Goal: Transaction & Acquisition: Purchase product/service

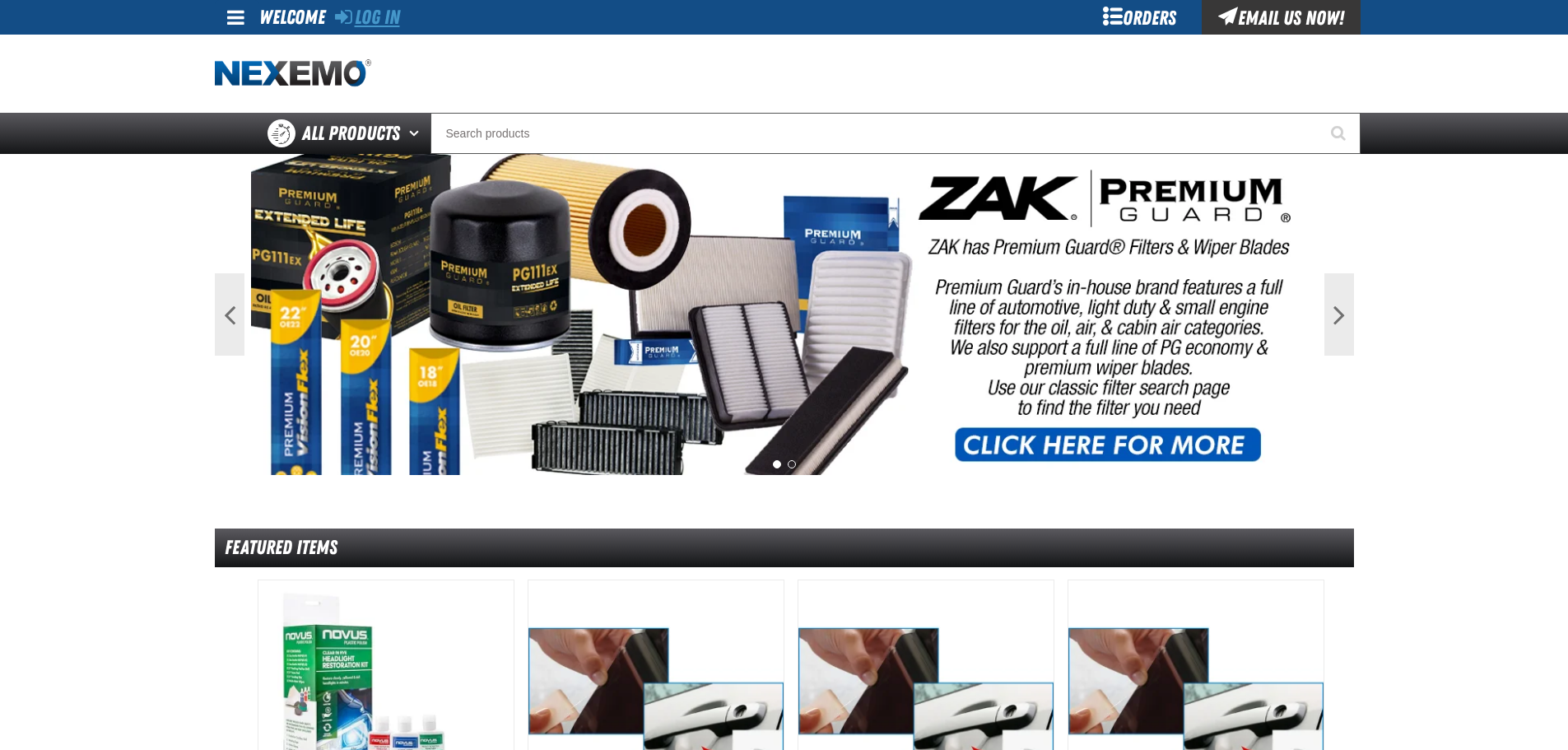
click at [363, 18] on link "Log In" at bounding box center [367, 17] width 65 height 23
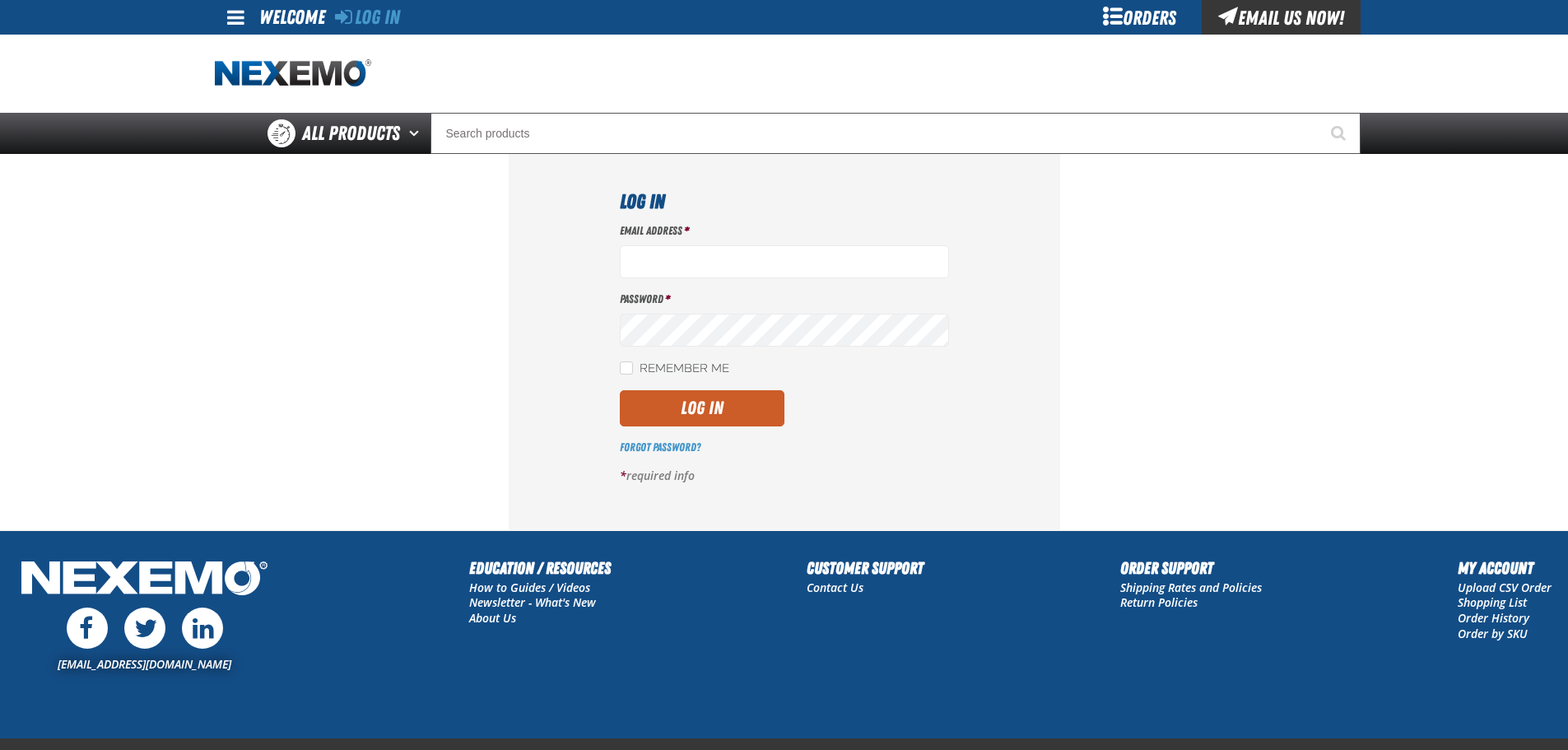
type input "[EMAIL_ADDRESS][DOMAIN_NAME]"
click at [723, 388] on div "Email Address * [EMAIL_ADDRESS][DOMAIN_NAME] Password * Remember Me Log In *" at bounding box center [784, 359] width 330 height 273
click at [721, 411] on button "Log In" at bounding box center [702, 408] width 165 height 37
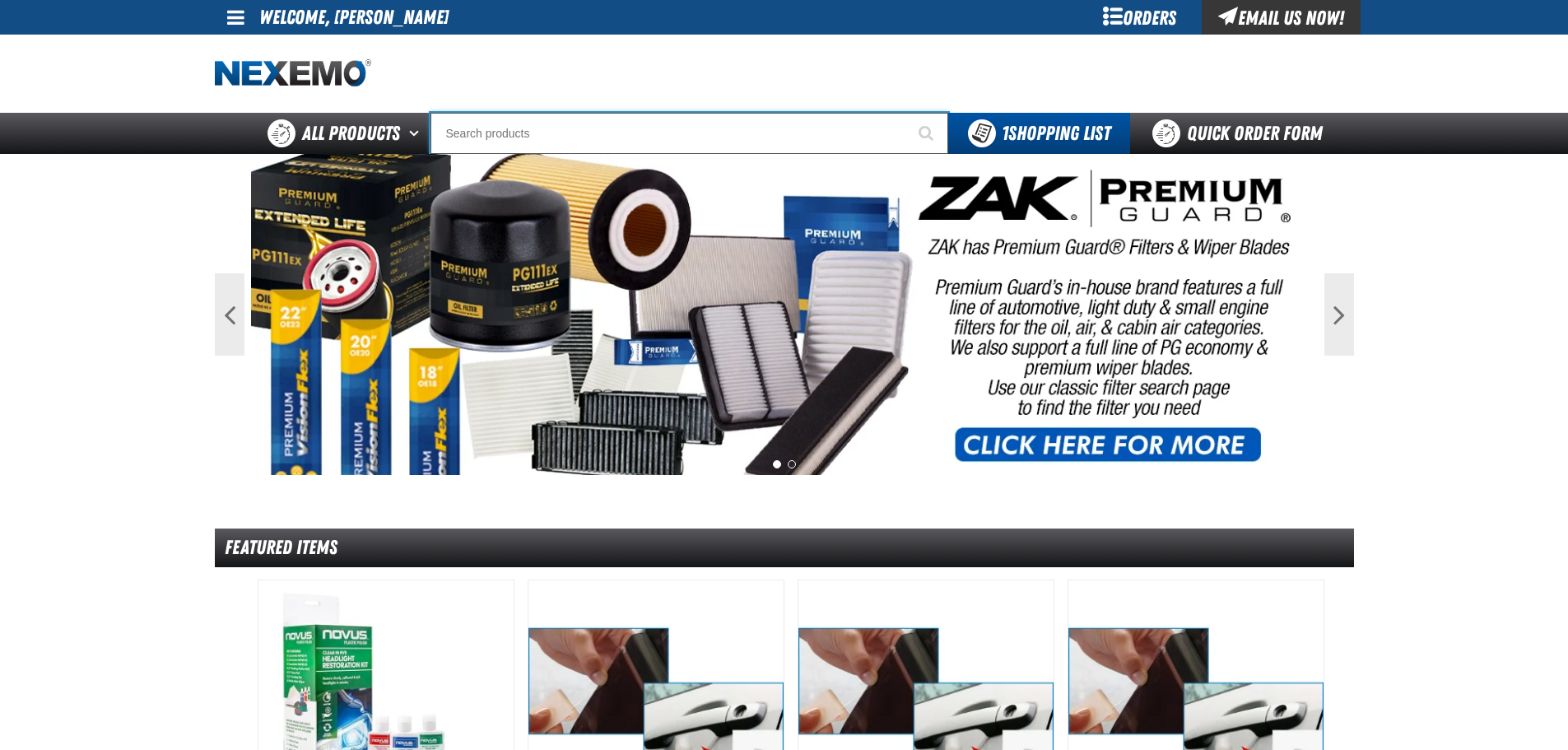
click at [709, 131] on input "Search" at bounding box center [689, 133] width 518 height 41
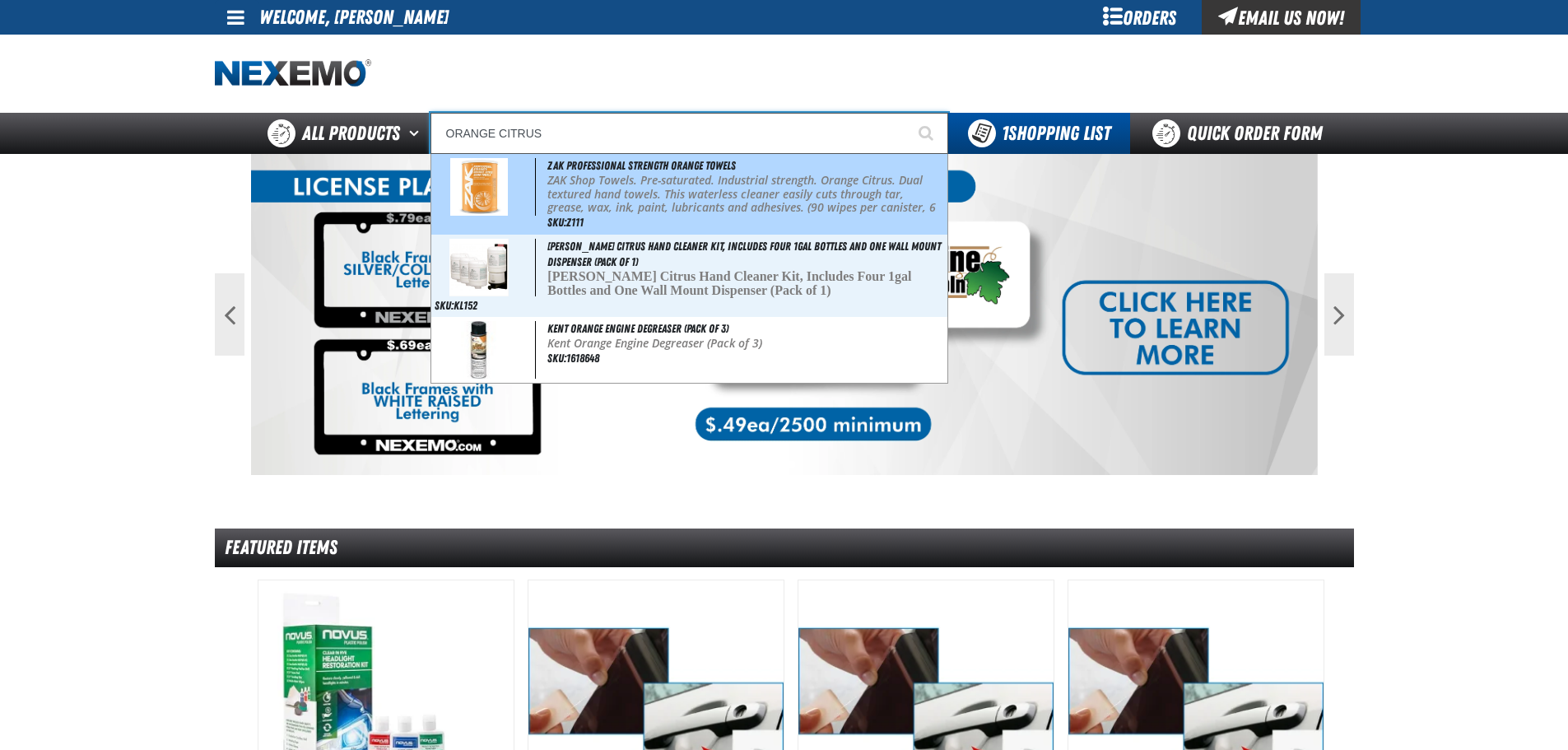
click at [679, 171] on span "ZAK Professional Strength Orange Towels" at bounding box center [641, 165] width 188 height 13
type input "ZAK Professional Strength Orange Towels"
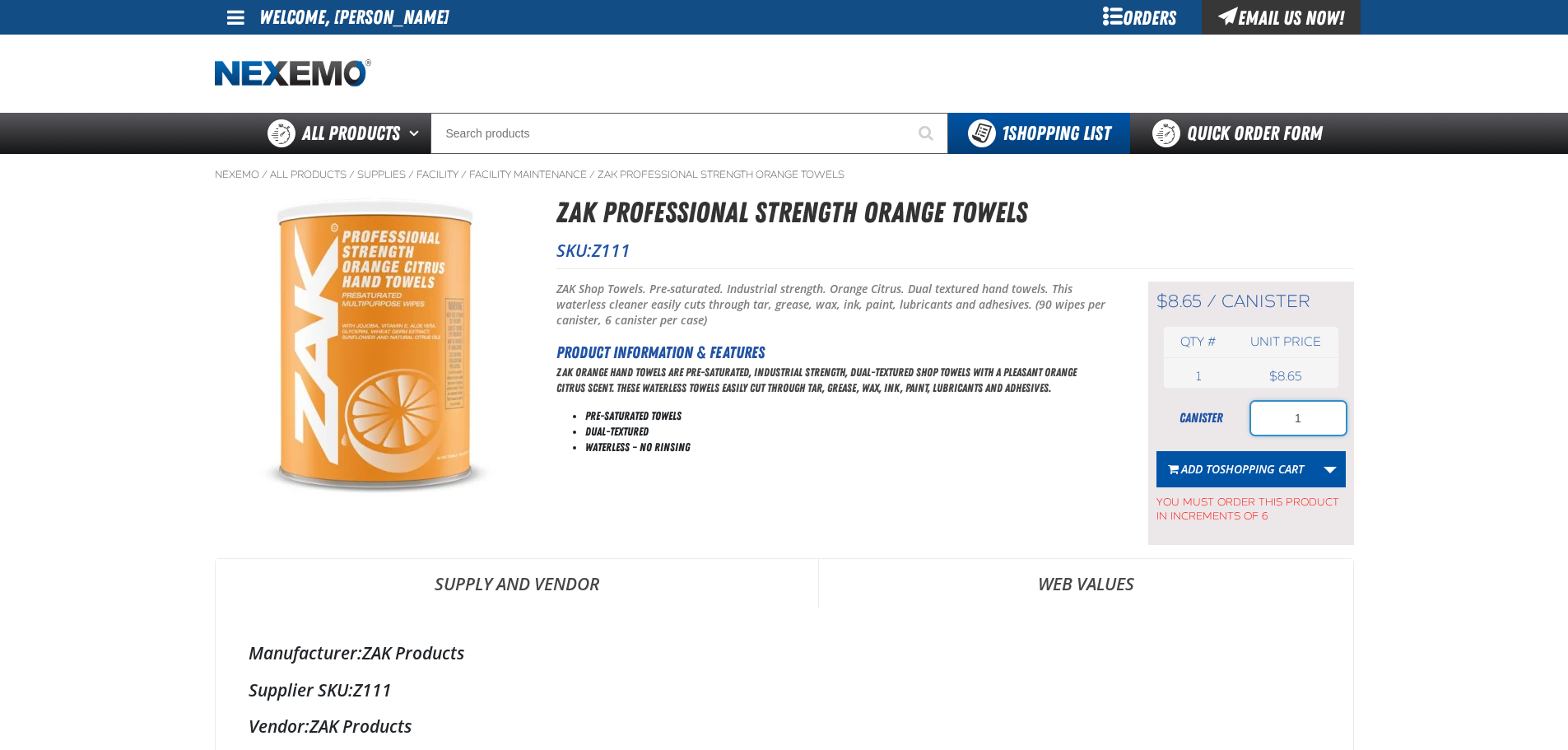
click at [1321, 412] on input "1" at bounding box center [1299, 417] width 95 height 33
click at [1308, 420] on input "1" at bounding box center [1299, 417] width 95 height 33
drag, startPoint x: 1307, startPoint y: 419, endPoint x: 1274, endPoint y: 414, distance: 33.4
click at [1275, 415] on input "1" at bounding box center [1299, 417] width 95 height 33
click at [1310, 417] on input "10" at bounding box center [1299, 417] width 95 height 33
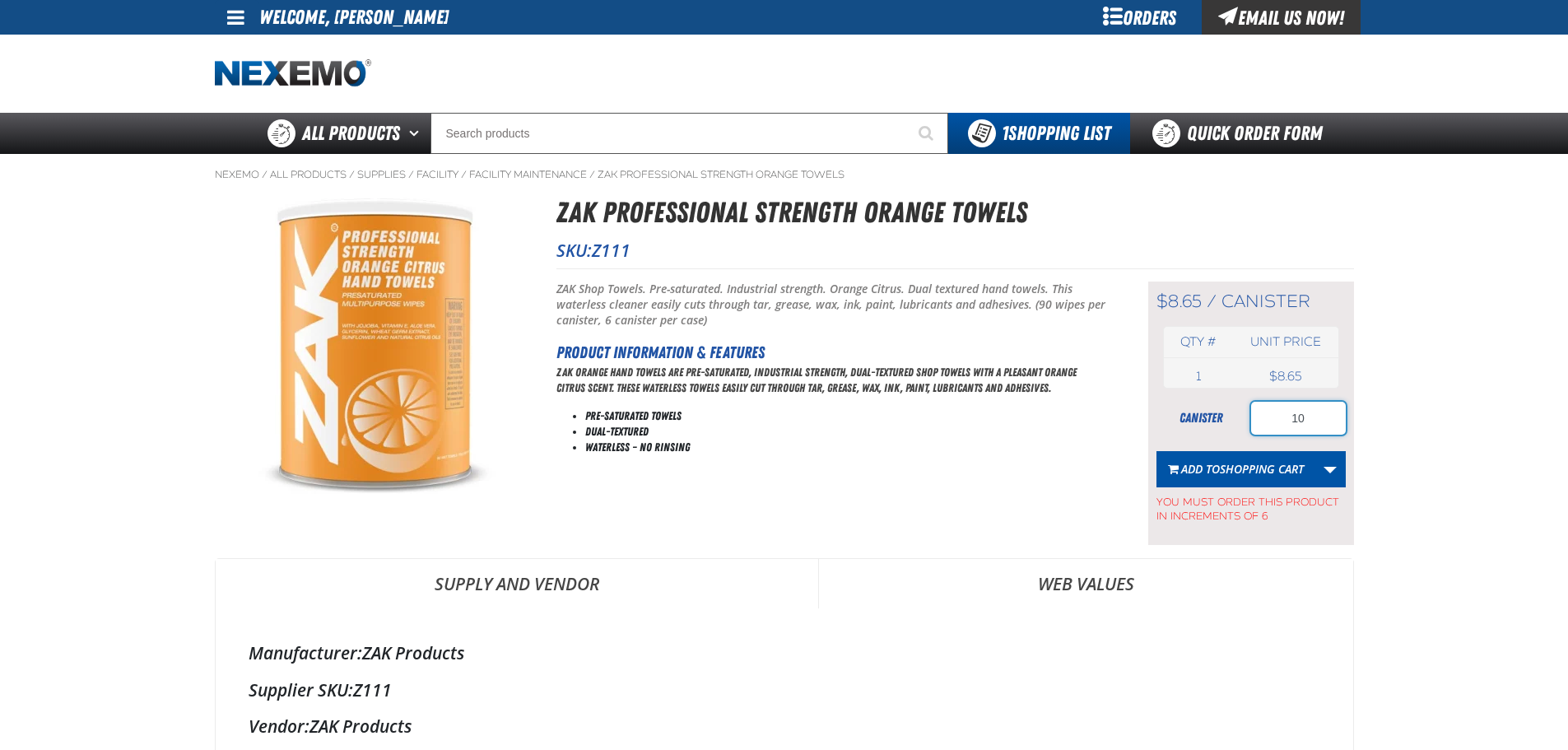
type input "1"
type input "12"
click at [1280, 464] on span "Shopping Cart" at bounding box center [1261, 469] width 84 height 16
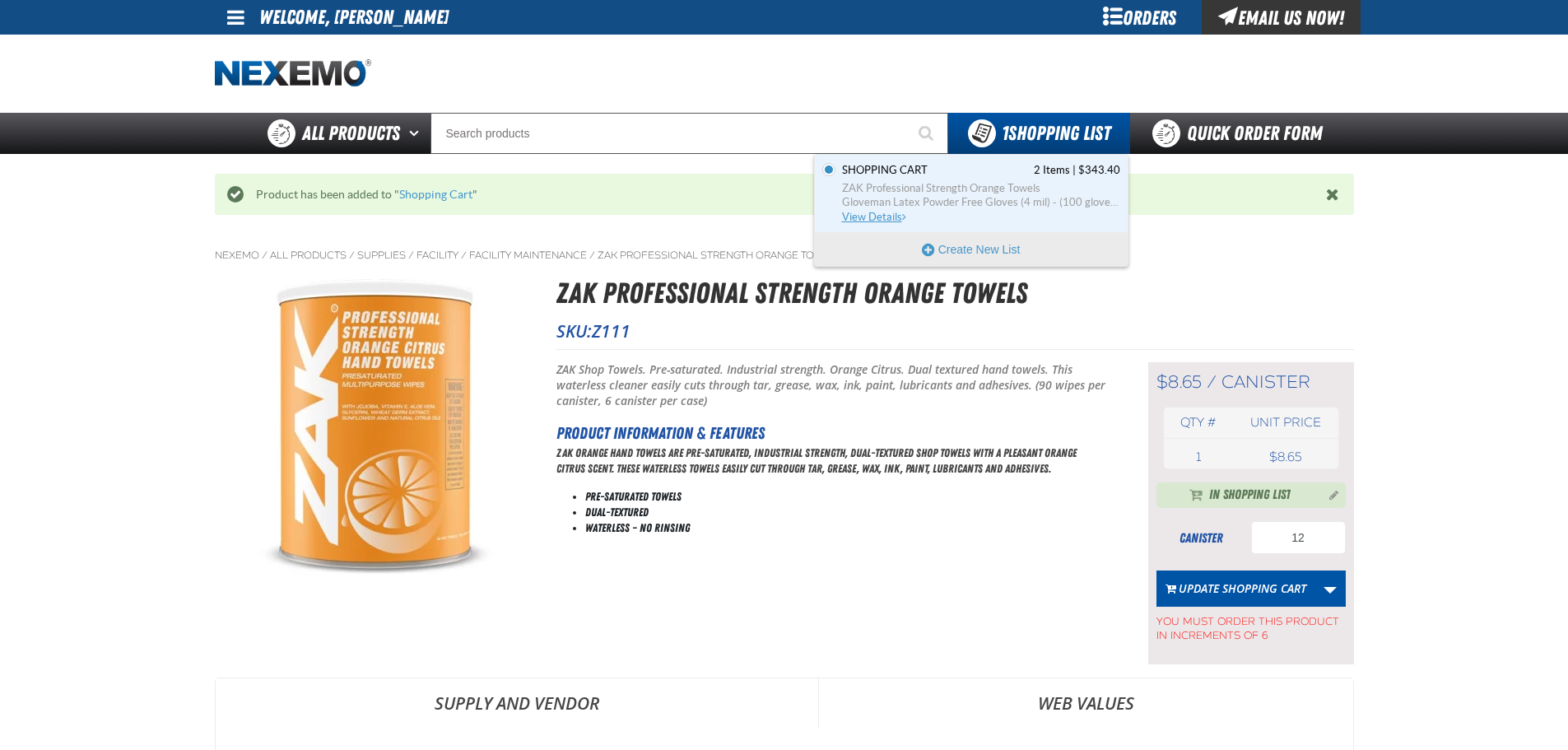
click at [1014, 187] on span "ZAK Professional Strength Orange Towels" at bounding box center [981, 188] width 278 height 15
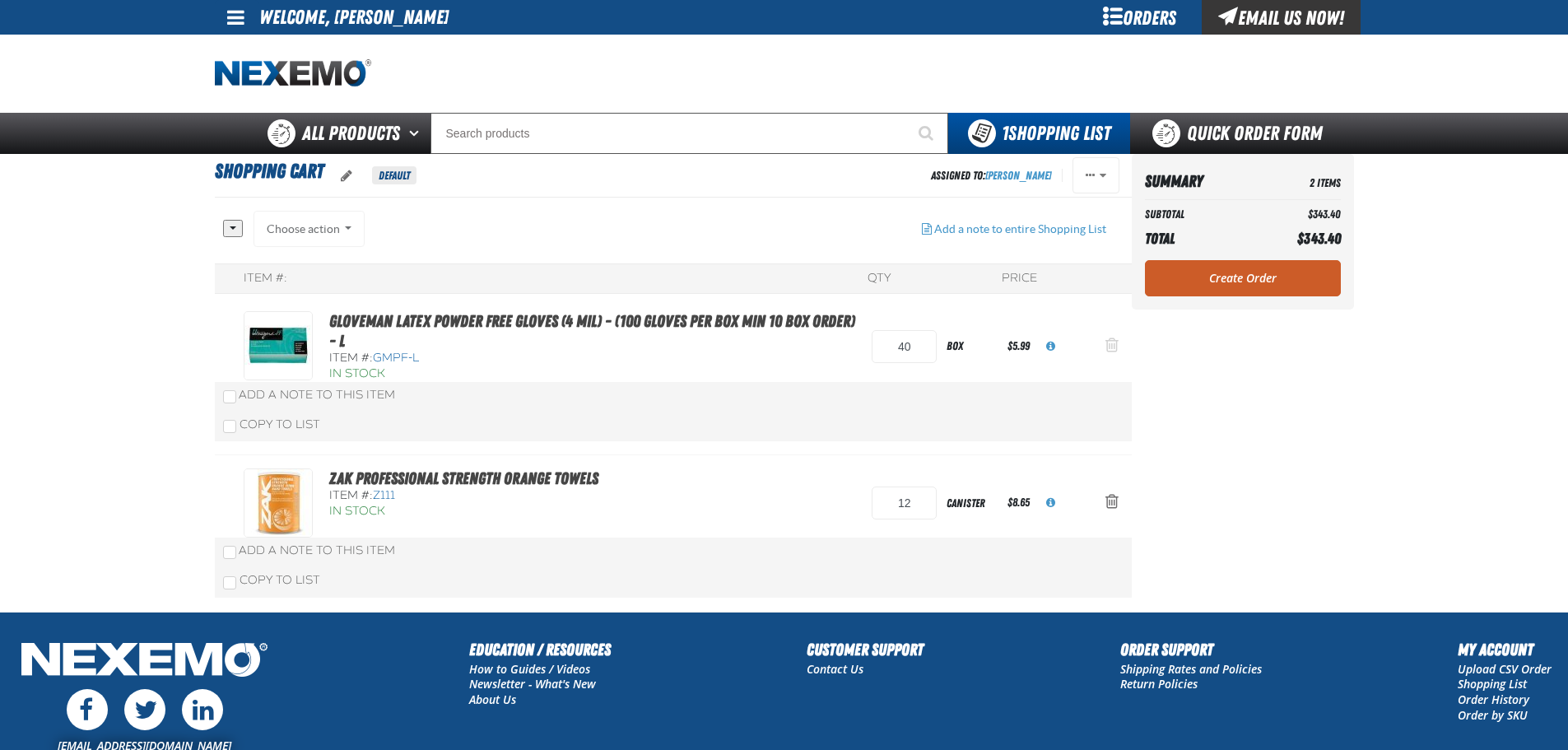
click at [1114, 346] on span "Action Remove Gloveman Latex Powder Free Gloves (4 mil) - (100 gloves per box M…" at bounding box center [1111, 344] width 13 height 17
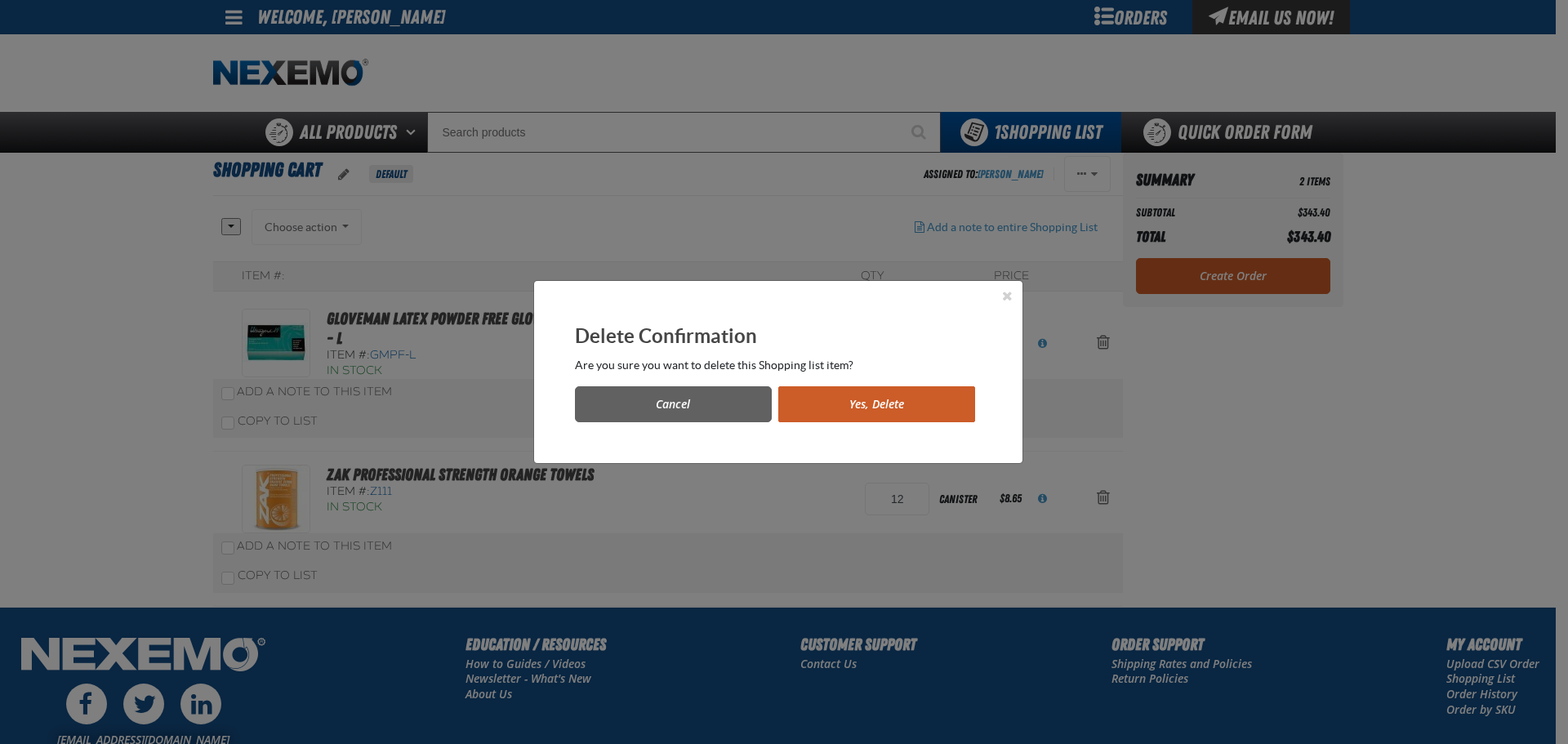
click at [846, 401] on button "Yes, Delete" at bounding box center [876, 404] width 197 height 36
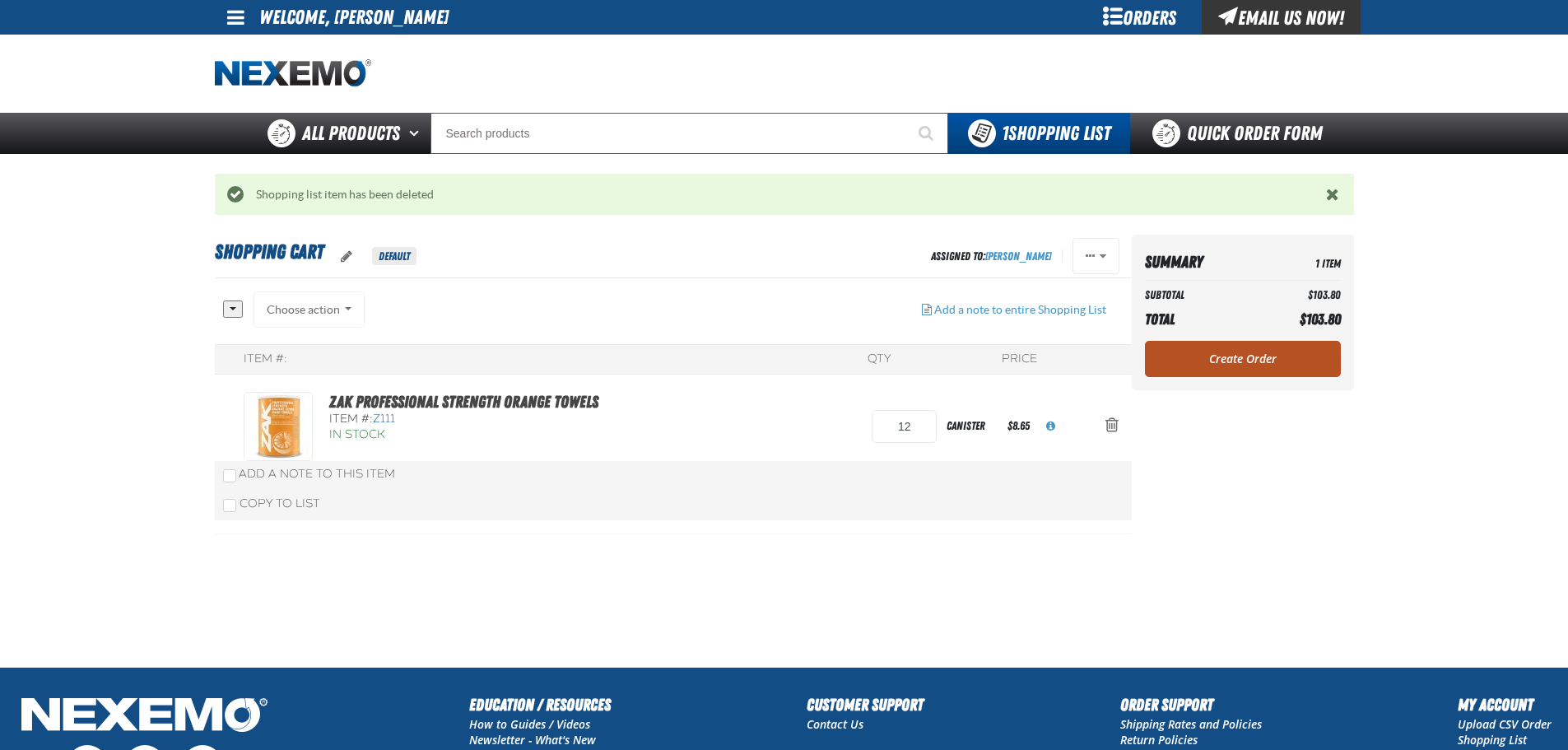
click at [1277, 360] on link "Create Order" at bounding box center [1242, 358] width 196 height 37
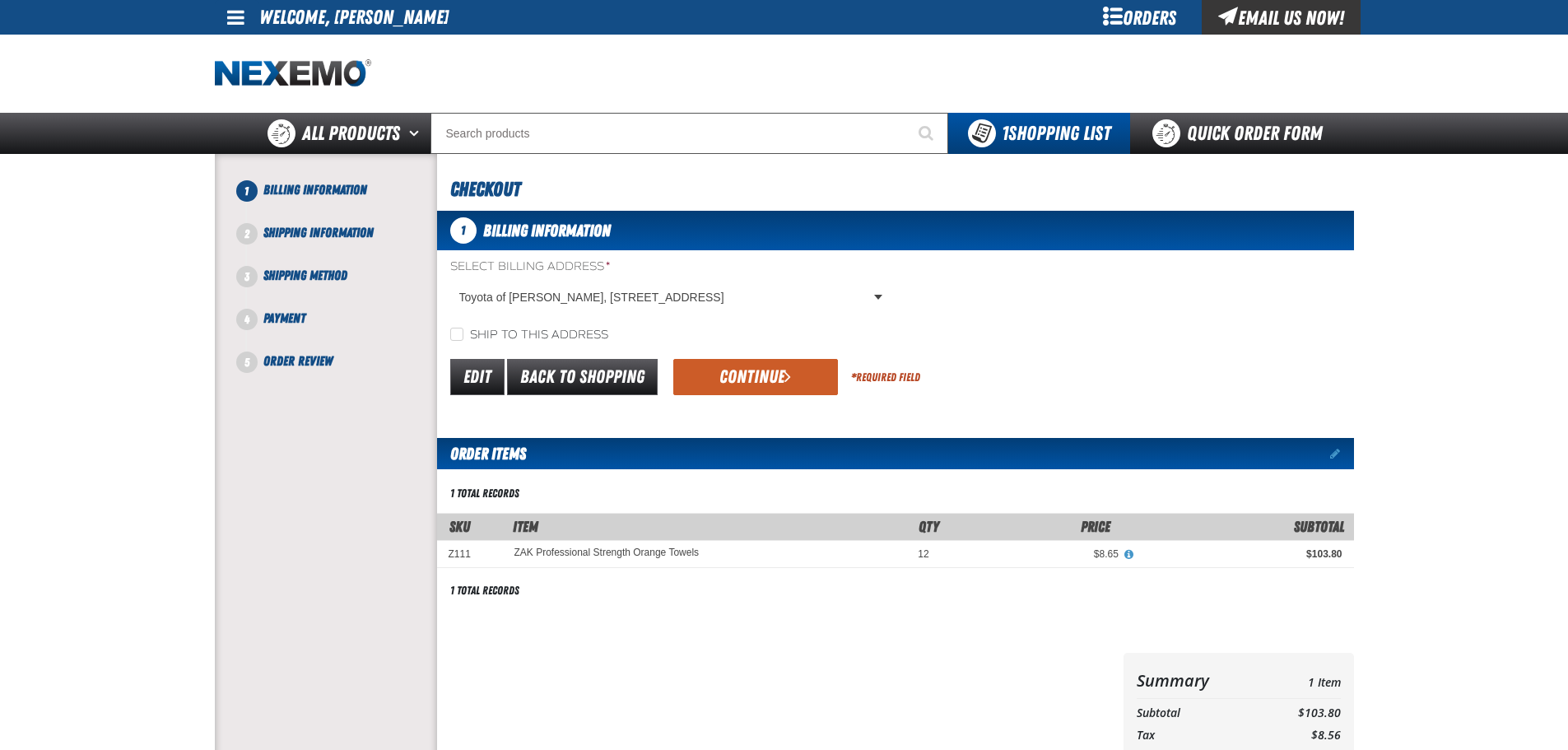
click at [518, 332] on label "Ship to this address" at bounding box center [529, 336] width 158 height 16
click at [464, 332] on input "Ship to this address" at bounding box center [456, 334] width 13 height 13
checkbox input "true"
click at [623, 300] on body "Skip to Main Content Staging Site 5.1 Upgrade Site My Account My Account Suppor…" at bounding box center [784, 554] width 1568 height 1108
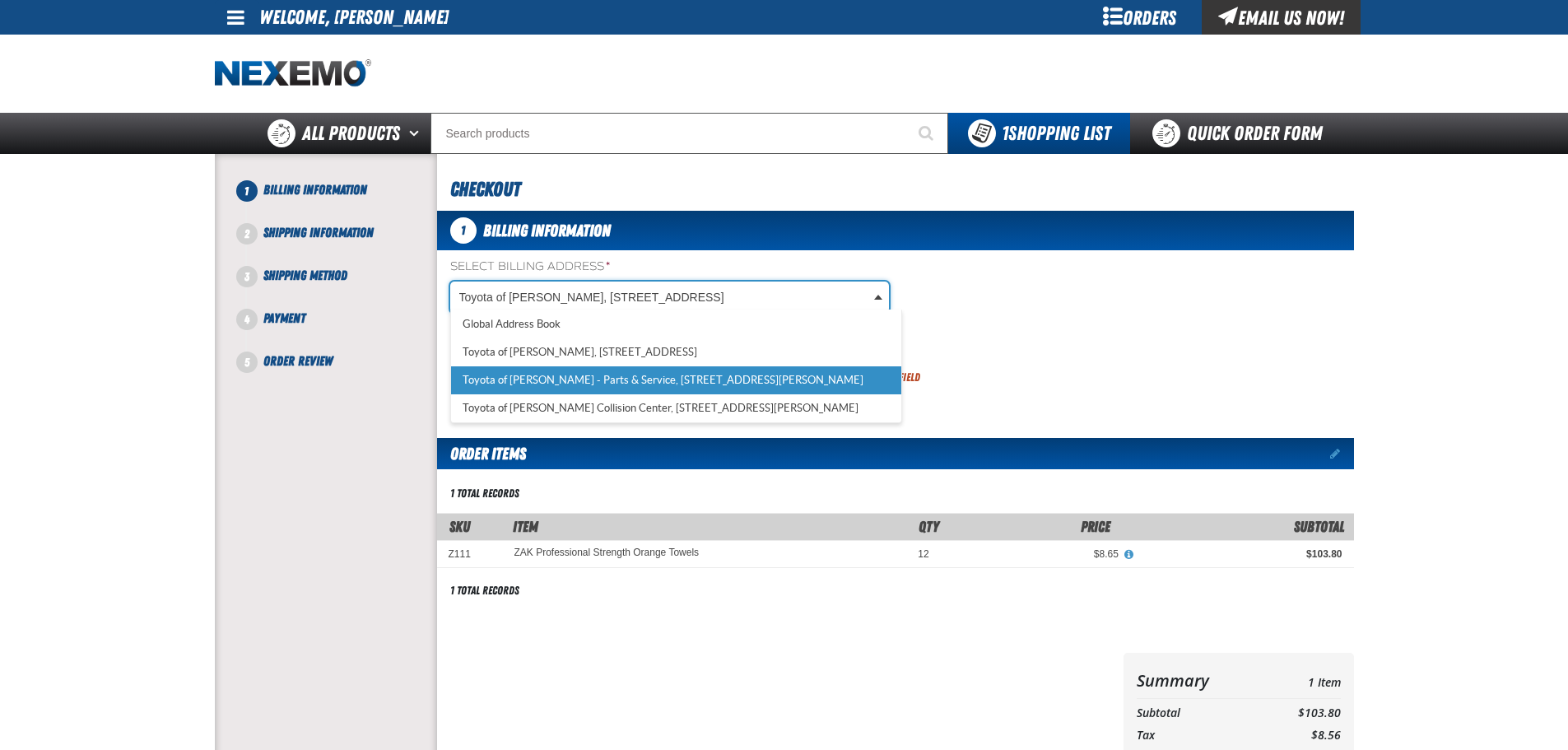
scroll to position [0, 8]
select select "a_374"
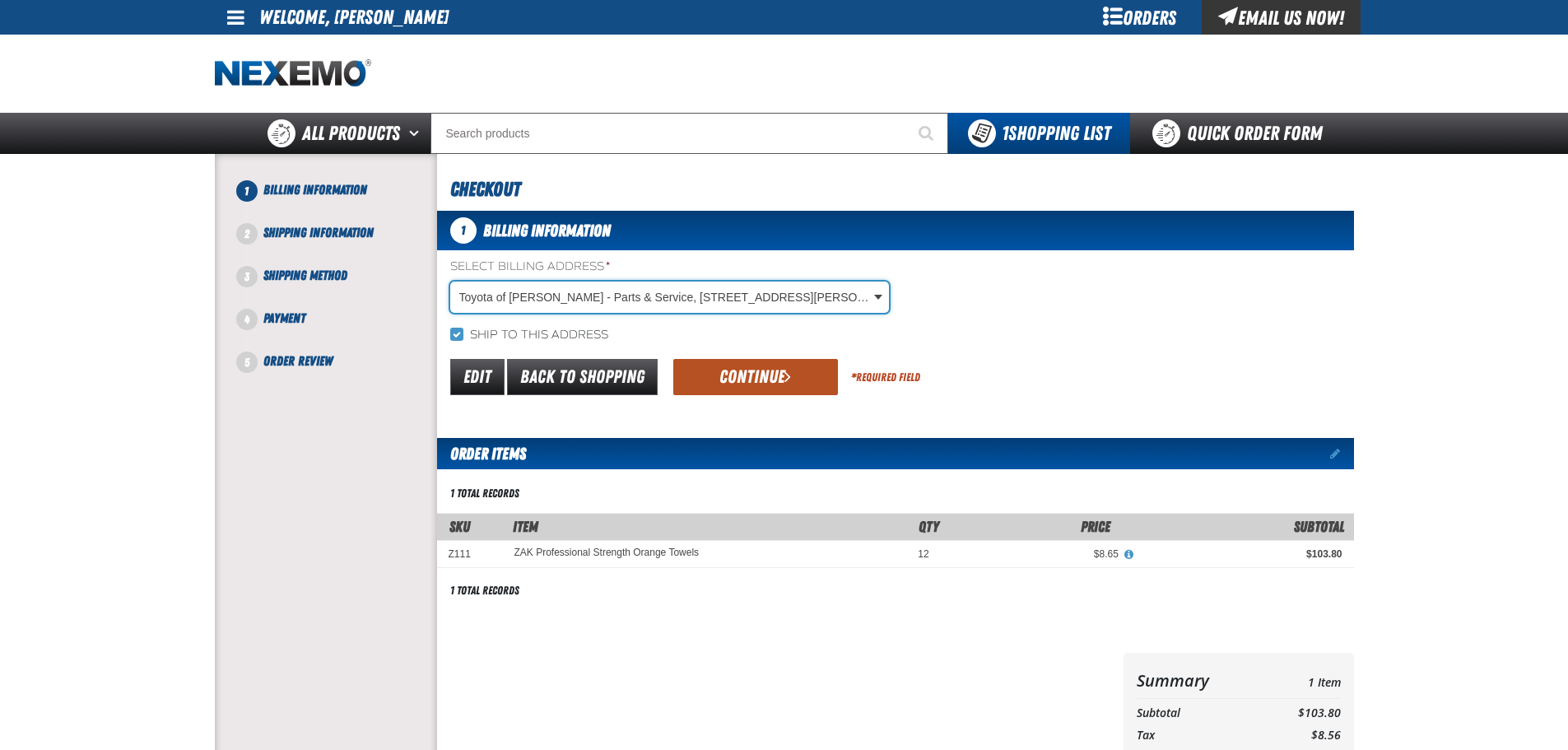
click at [762, 379] on button "Continue" at bounding box center [755, 377] width 165 height 37
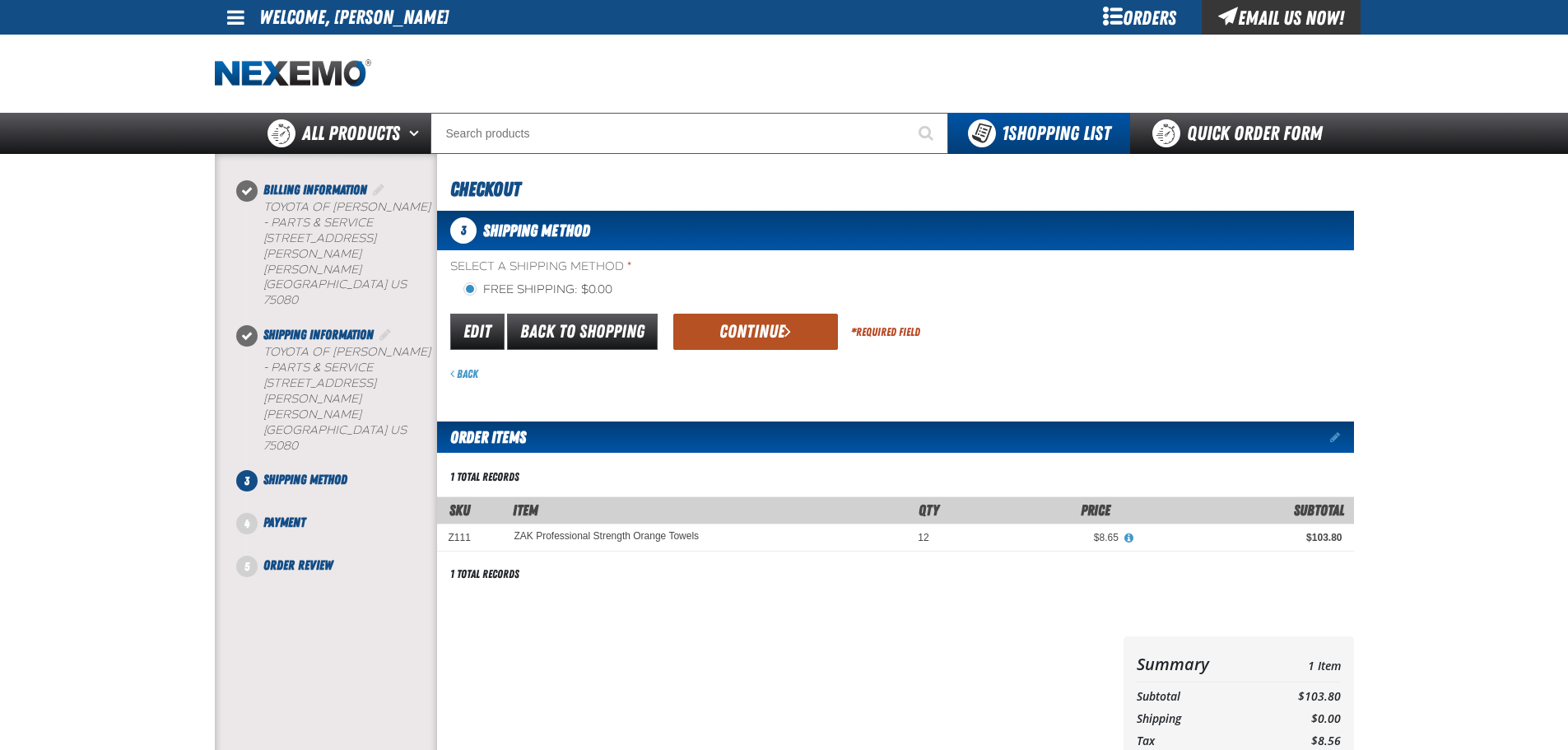
click at [754, 329] on button "Continue" at bounding box center [755, 332] width 165 height 37
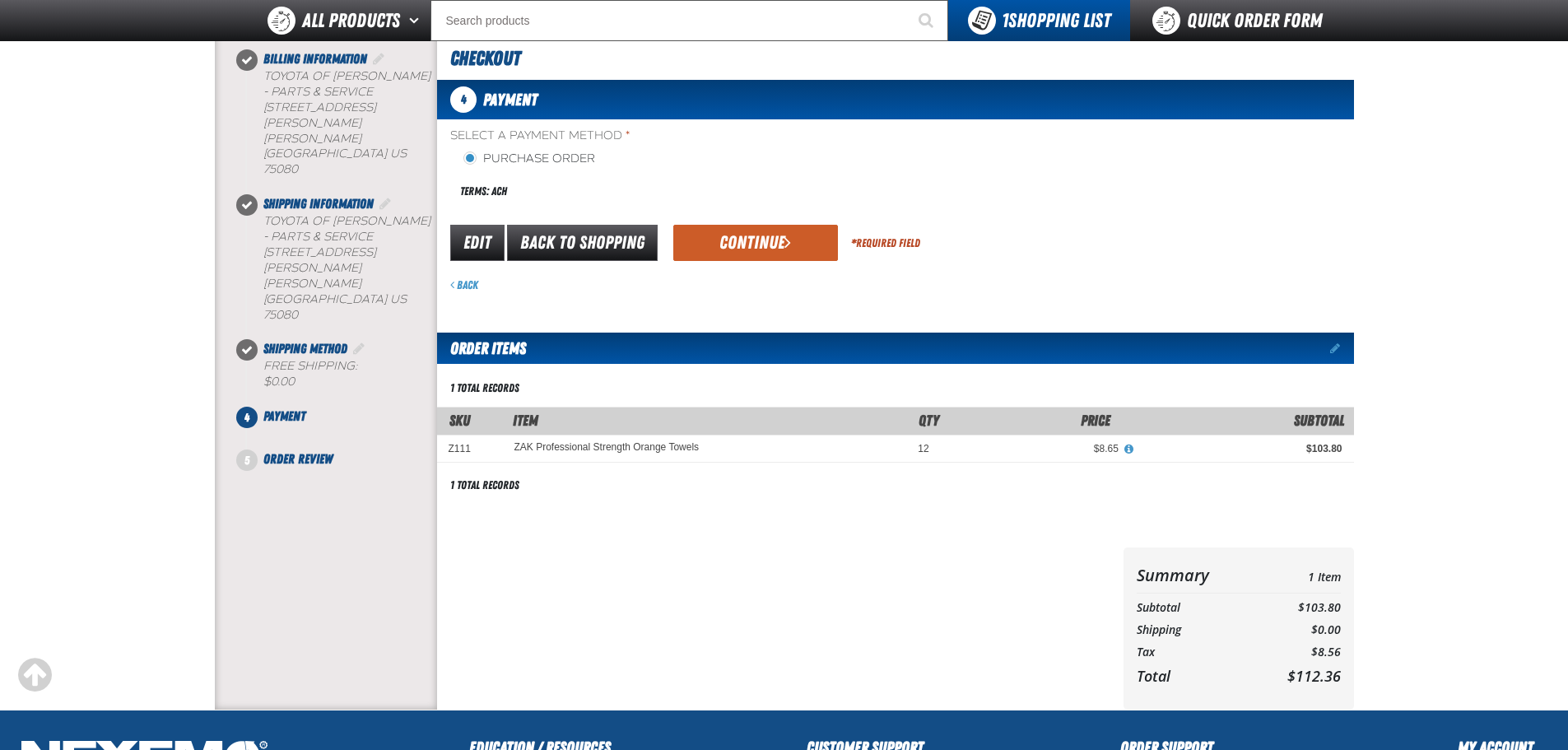
scroll to position [82, 0]
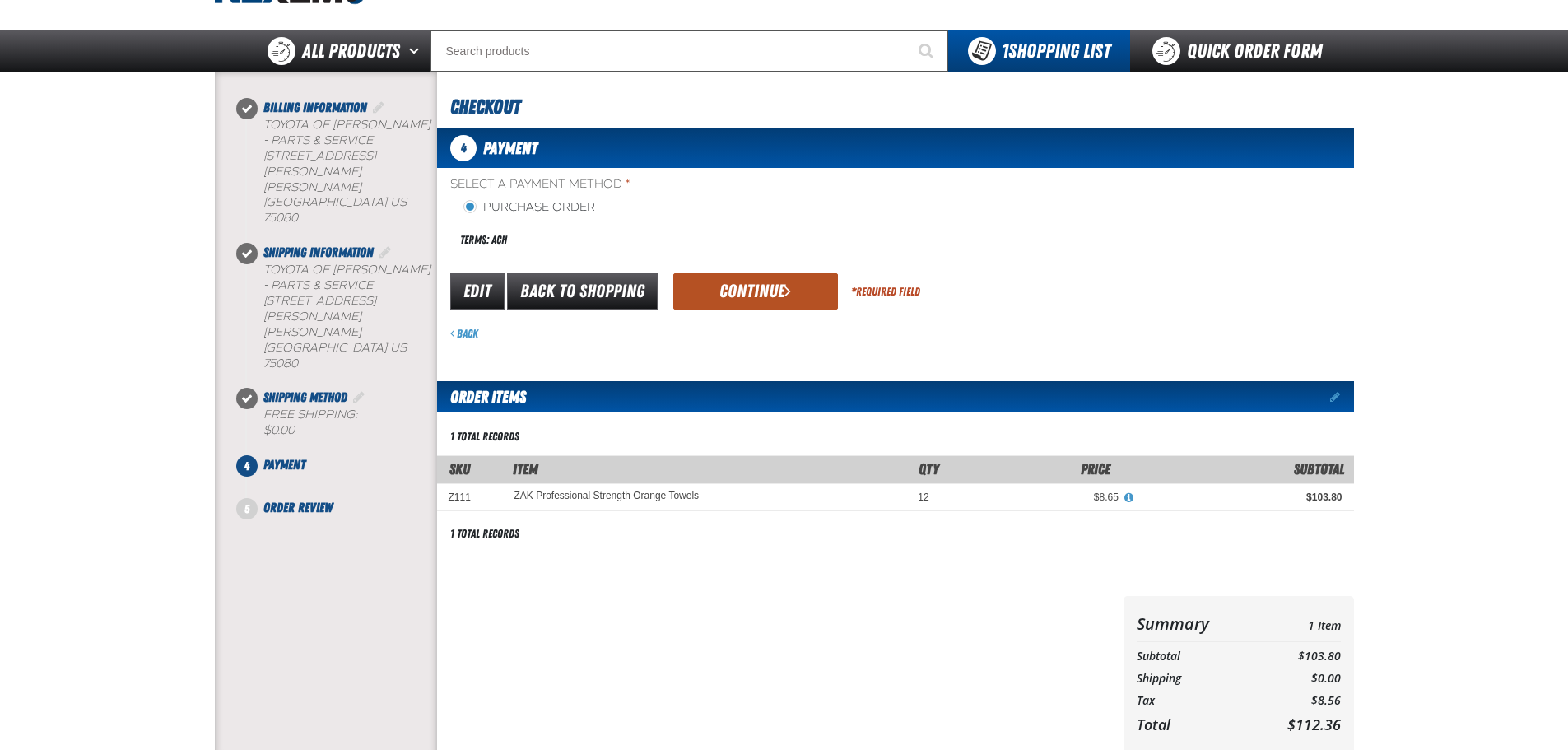
click at [752, 290] on button "Continue" at bounding box center [755, 291] width 165 height 37
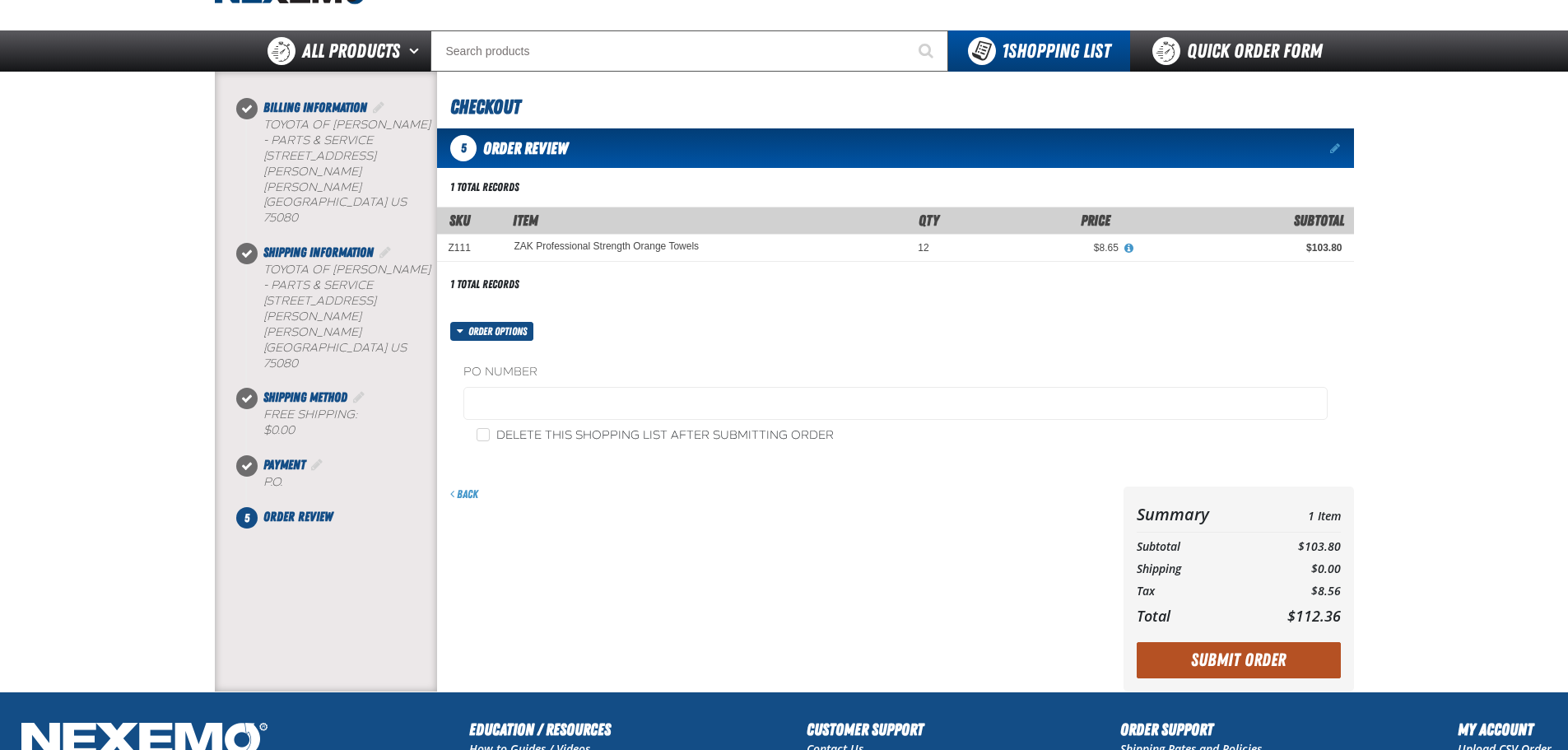
click at [1290, 658] on button "Submit Order" at bounding box center [1238, 660] width 204 height 37
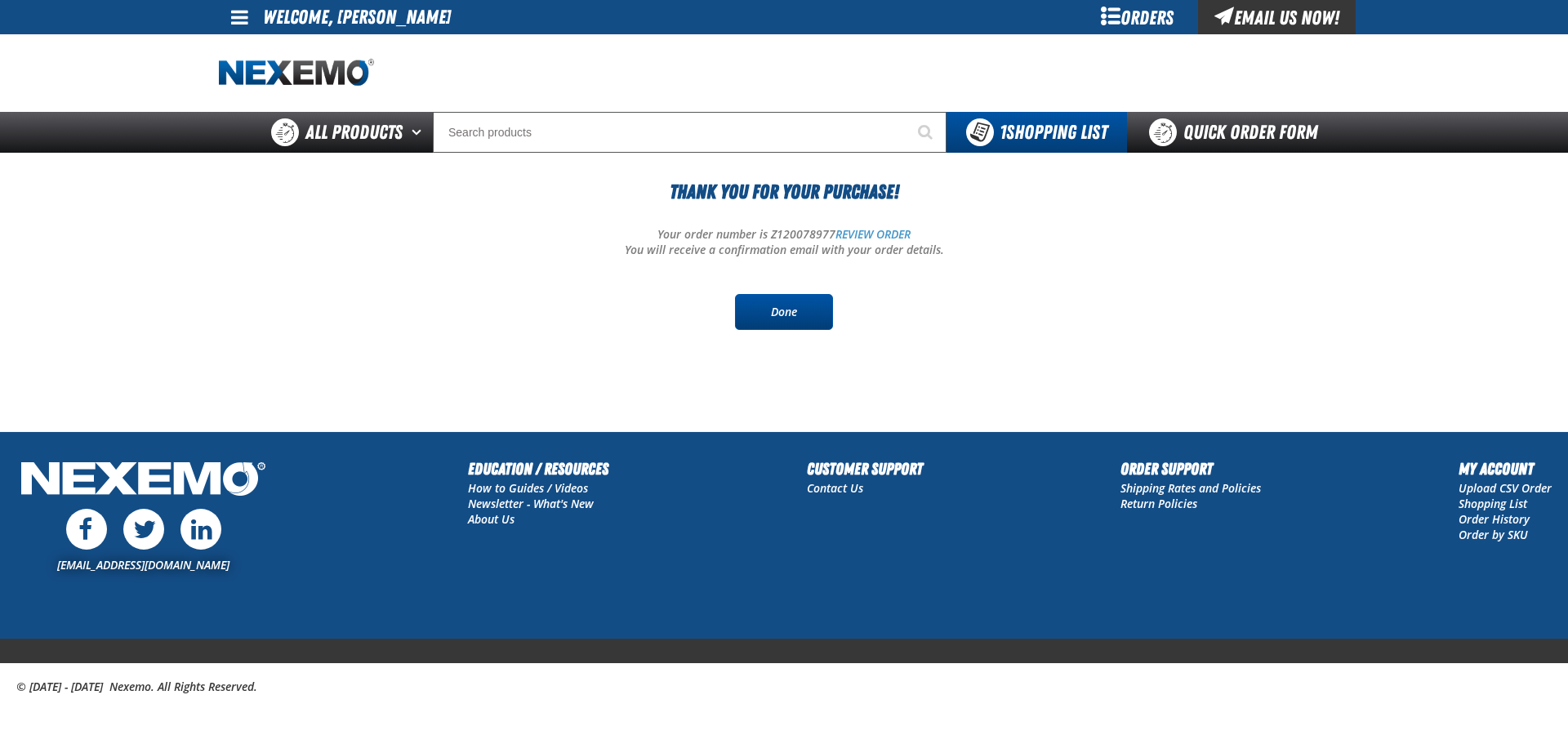
click at [796, 307] on link "Done" at bounding box center [784, 311] width 98 height 36
